Goal: Transaction & Acquisition: Purchase product/service

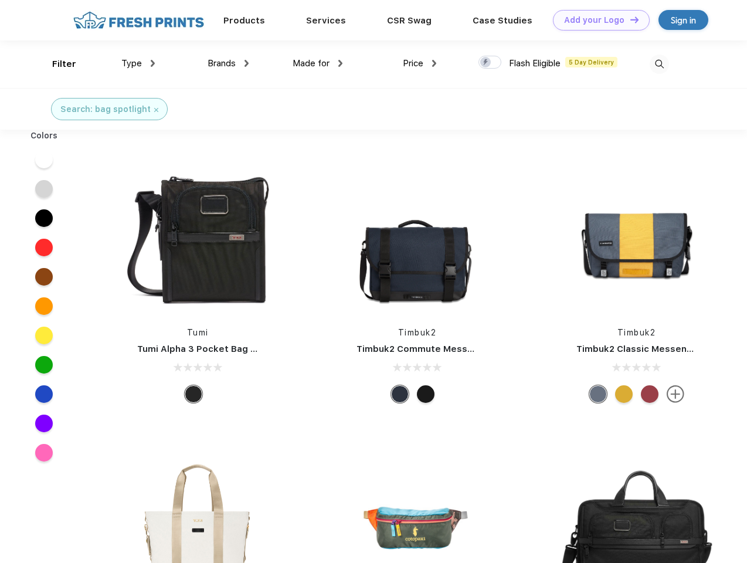
click at [597, 20] on link "Add your Logo Design Tool" at bounding box center [601, 20] width 97 height 21
click at [0, 0] on div "Design Tool" at bounding box center [0, 0] width 0 height 0
click at [630, 19] on link "Add your Logo Design Tool" at bounding box center [601, 20] width 97 height 21
click at [56, 64] on div "Filter" at bounding box center [64, 63] width 24 height 13
click at [138, 63] on span "Type" at bounding box center [131, 63] width 21 height 11
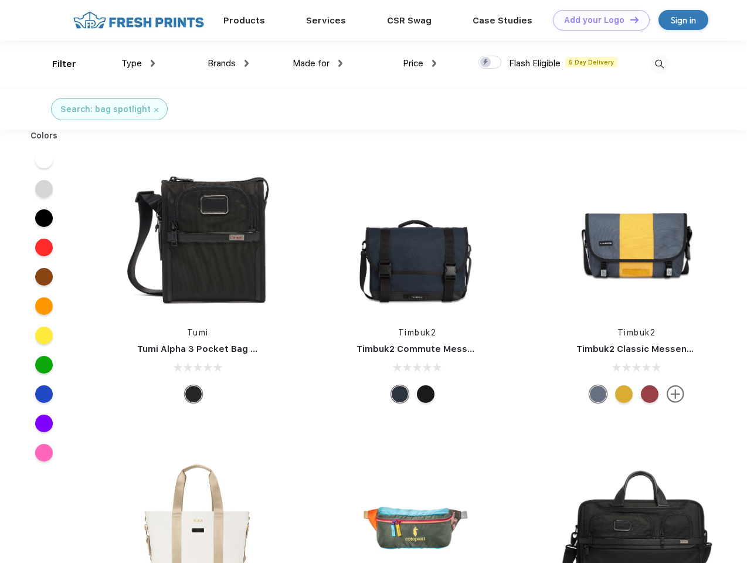
click at [228, 63] on span "Brands" at bounding box center [222, 63] width 28 height 11
click at [318, 63] on span "Made for" at bounding box center [311, 63] width 37 height 11
click at [420, 63] on span "Price" at bounding box center [413, 63] width 21 height 11
click at [491, 63] on div at bounding box center [490, 62] width 23 height 13
click at [486, 63] on input "checkbox" at bounding box center [483, 59] width 8 height 8
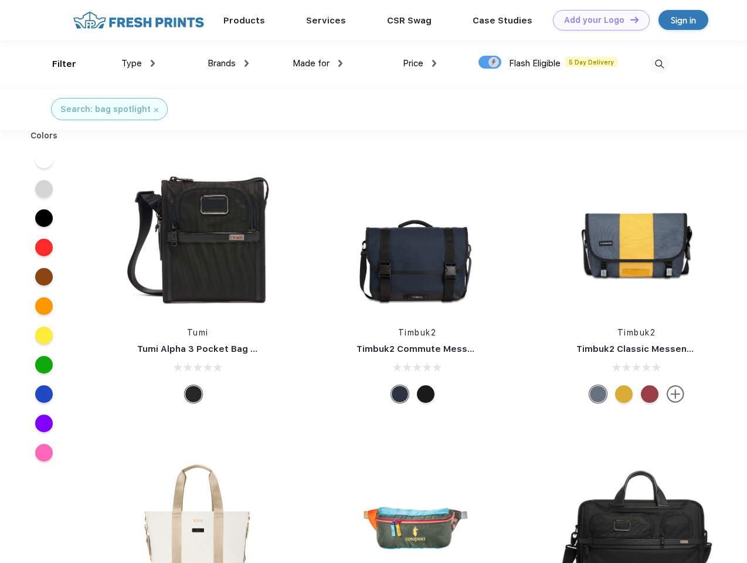
click at [659, 64] on img at bounding box center [659, 64] width 19 height 19
